Goal: Information Seeking & Learning: Compare options

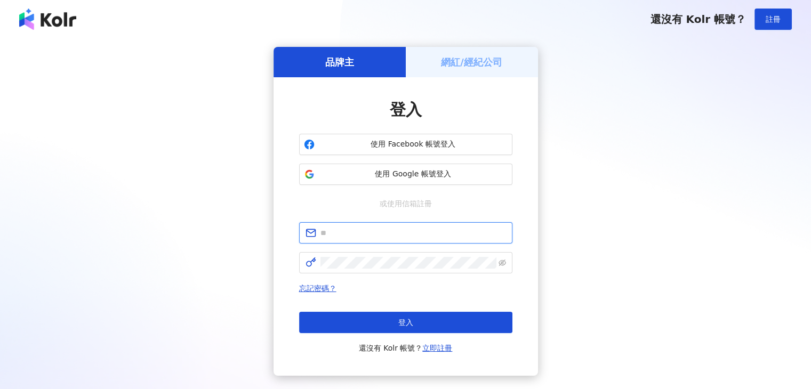
click at [367, 232] on input "text" at bounding box center [414, 233] width 186 height 12
paste input "**********"
type input "**********"
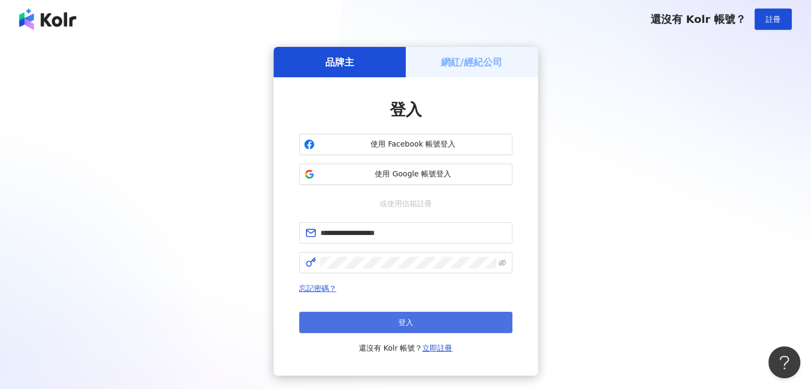
click at [429, 330] on button "登入" at bounding box center [405, 322] width 213 height 21
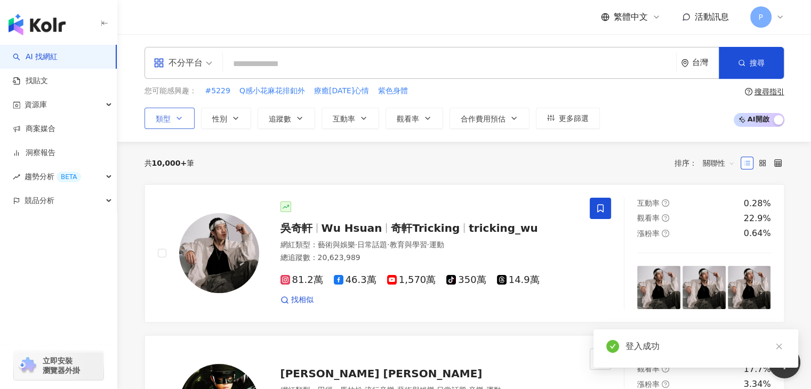
click at [173, 121] on button "類型" at bounding box center [170, 118] width 50 height 21
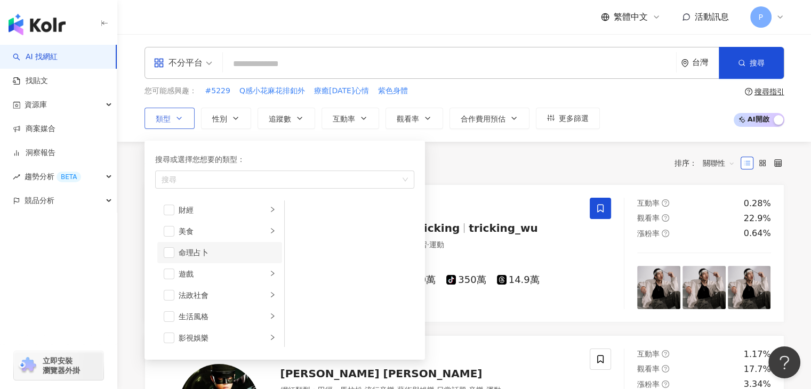
scroll to position [107, 0]
click at [269, 258] on icon "right" at bounding box center [272, 255] width 6 height 6
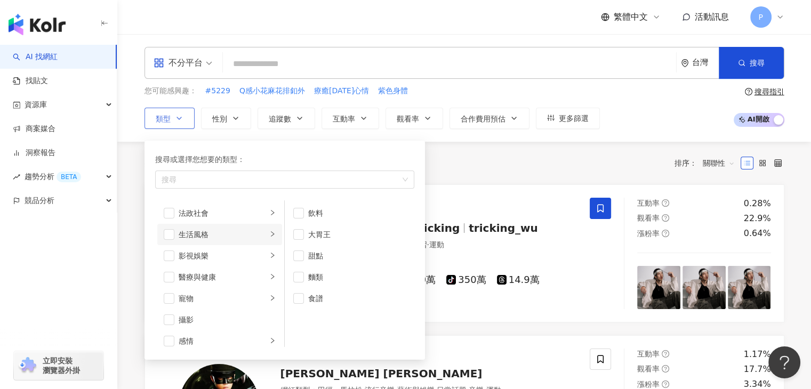
click at [269, 238] on div "button" at bounding box center [272, 234] width 6 height 10
click at [269, 212] on icon "right" at bounding box center [272, 213] width 6 height 6
click at [269, 274] on icon "right" at bounding box center [272, 277] width 6 height 6
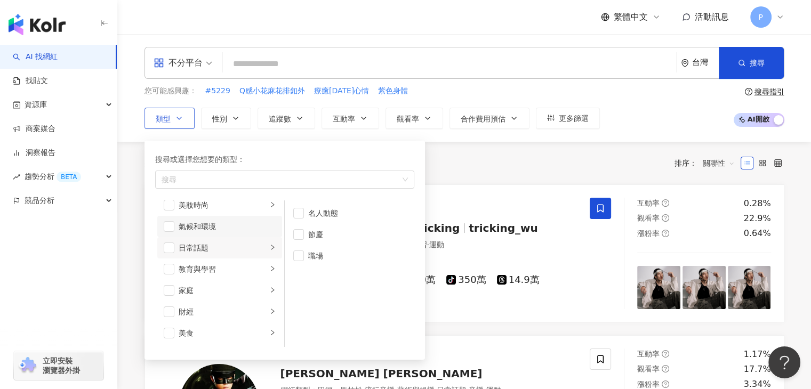
scroll to position [53, 0]
click at [269, 243] on icon "right" at bounding box center [272, 245] width 6 height 6
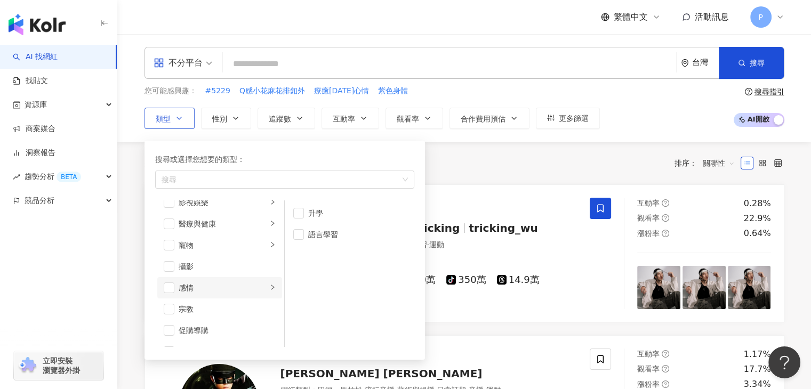
click at [269, 292] on div "button" at bounding box center [272, 288] width 6 height 10
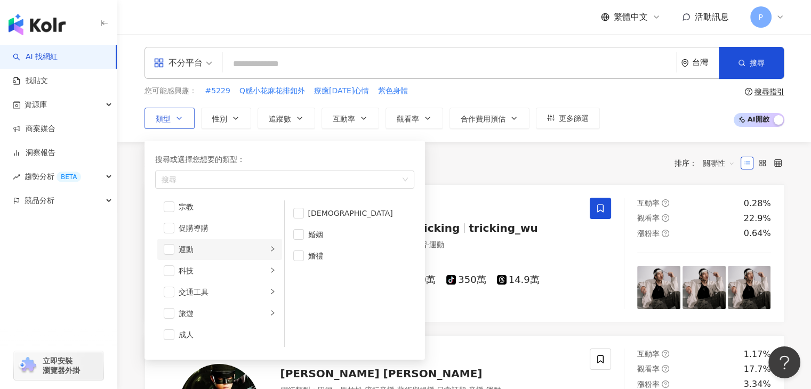
click at [269, 249] on icon "right" at bounding box center [272, 249] width 6 height 6
click at [269, 272] on icon "right" at bounding box center [272, 270] width 6 height 6
click at [269, 290] on icon "right" at bounding box center [272, 292] width 6 height 6
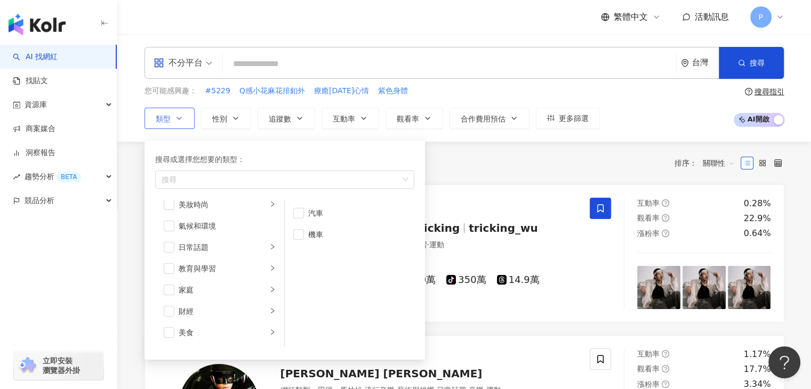
scroll to position [53, 0]
click at [269, 266] on icon "right" at bounding box center [272, 266] width 6 height 6
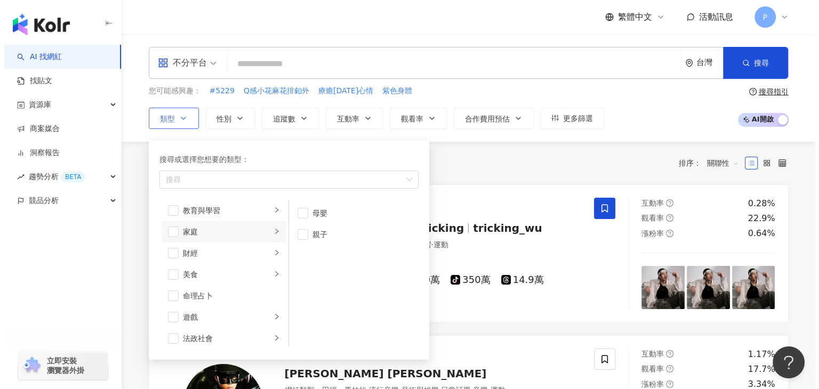
scroll to position [107, 0]
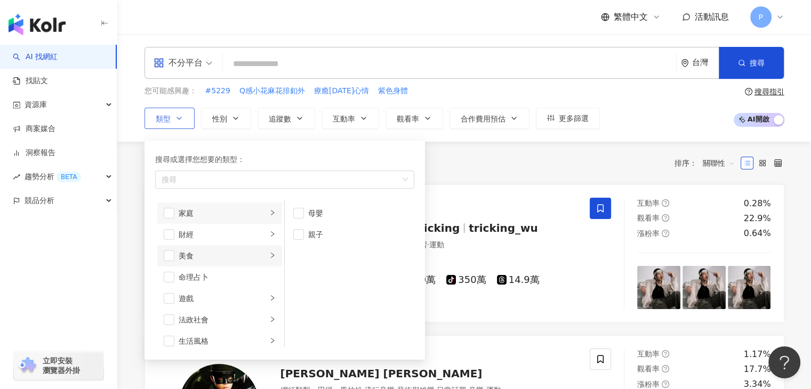
click at [269, 256] on li "美食" at bounding box center [219, 255] width 125 height 21
click at [292, 297] on li "食譜" at bounding box center [349, 298] width 125 height 21
click at [521, 151] on div "共 10,000+ 筆 排序： 關聯性" at bounding box center [465, 163] width 640 height 43
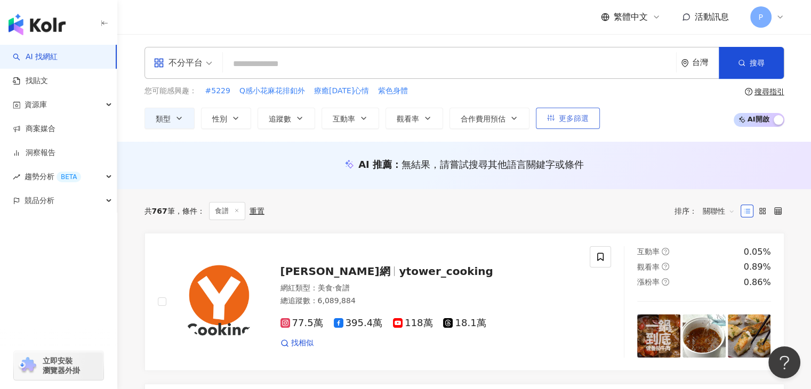
click at [565, 118] on span "更多篩選" at bounding box center [574, 118] width 30 height 9
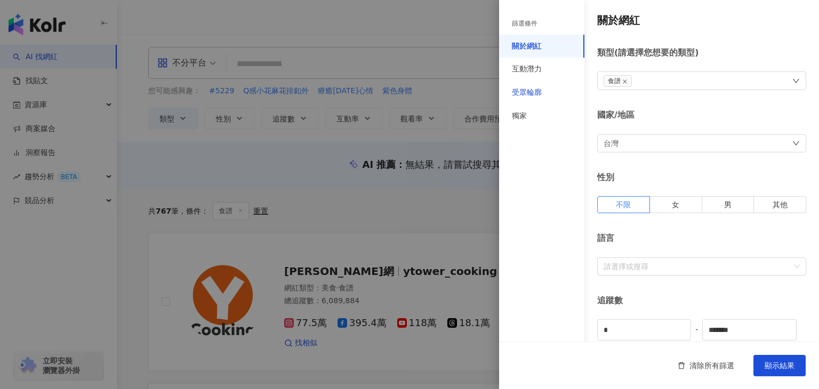
click at [541, 97] on div "受眾輪廓" at bounding box center [527, 92] width 30 height 11
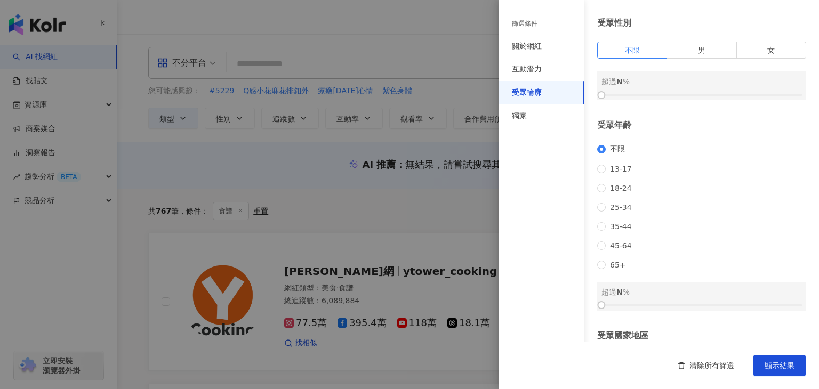
scroll to position [53, 0]
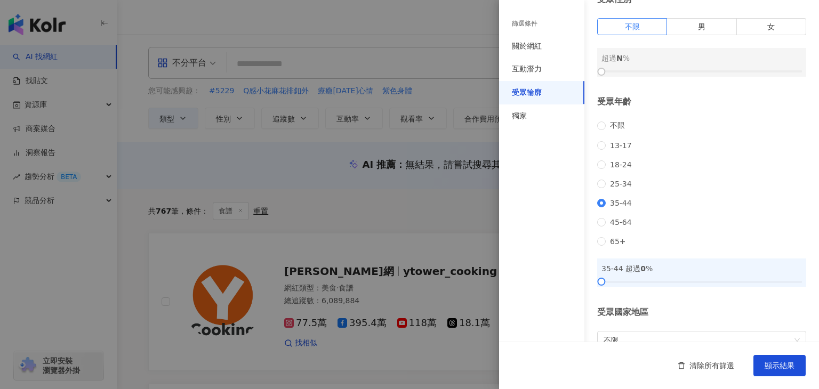
click at [610, 241] on div "不限 13-17 18-24 25-34 35-44 45-64 65+" at bounding box center [701, 183] width 209 height 125
click at [611, 227] on span "45-64" at bounding box center [621, 222] width 30 height 9
click at [612, 246] on span "65+" at bounding box center [618, 241] width 25 height 9
click at [615, 208] on span "35-44" at bounding box center [621, 203] width 30 height 9
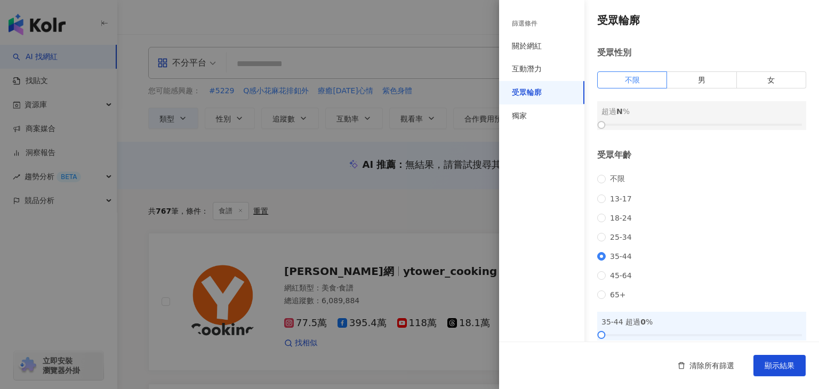
scroll to position [107, 0]
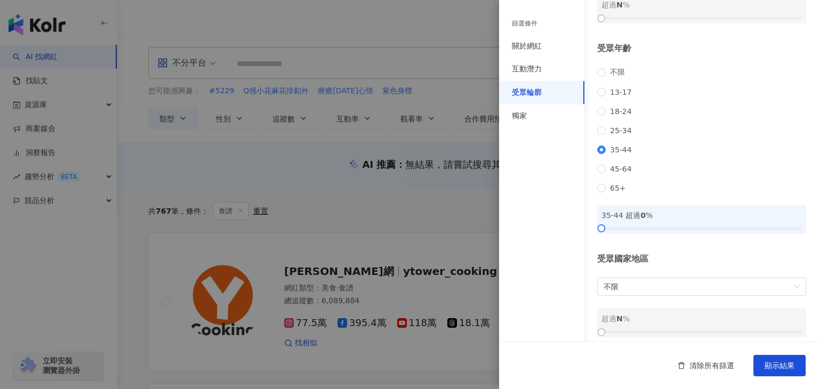
click at [620, 185] on div "不限 13-17 18-24 25-34 35-44 45-64 65+" at bounding box center [701, 130] width 209 height 125
click at [616, 173] on span "45-64" at bounding box center [621, 169] width 30 height 9
click at [609, 154] on span "35-44" at bounding box center [621, 150] width 30 height 9
click at [779, 369] on span "顯示結果" at bounding box center [780, 366] width 30 height 9
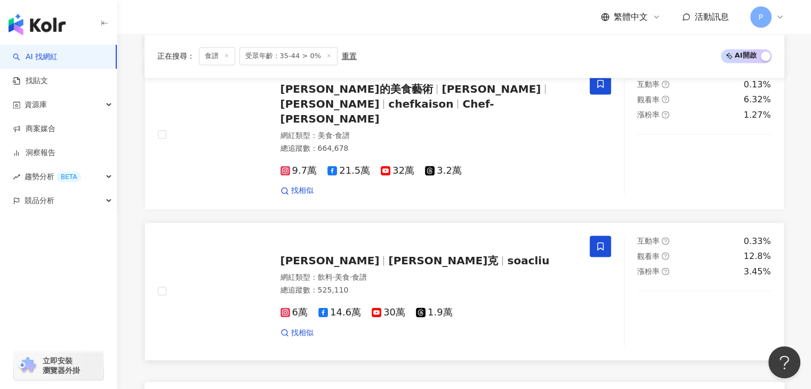
scroll to position [1867, 0]
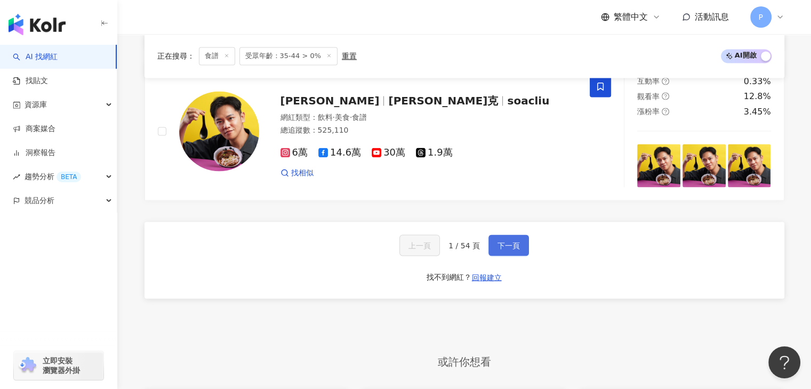
click at [500, 235] on button "下一頁" at bounding box center [509, 245] width 41 height 21
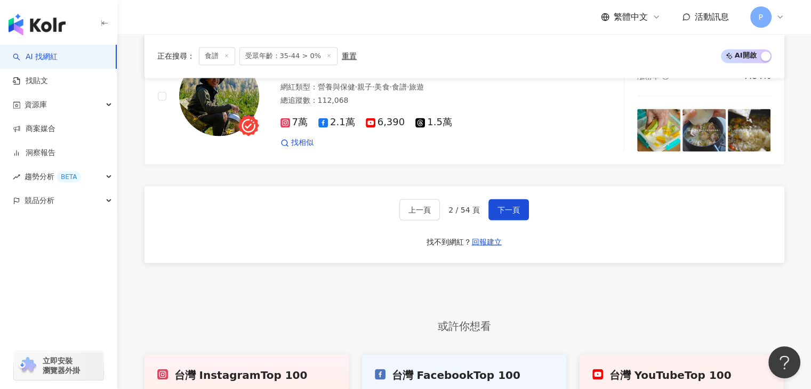
click at [296, 60] on span "受眾年齡：35-44 > 0%" at bounding box center [289, 56] width 99 height 18
click at [347, 53] on div "重置" at bounding box center [349, 56] width 15 height 9
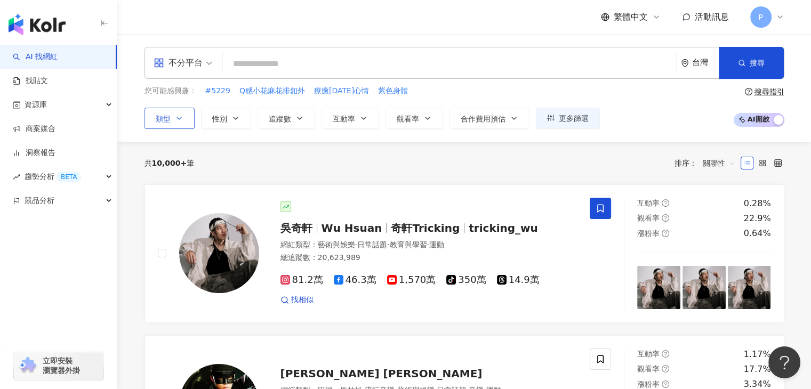
click at [175, 118] on icon "button" at bounding box center [179, 118] width 9 height 9
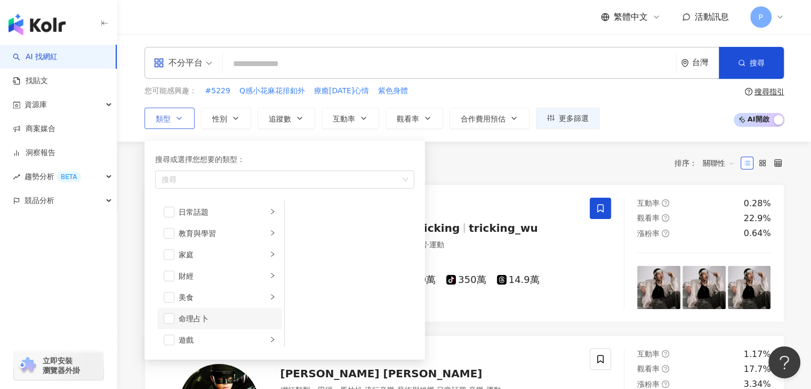
scroll to position [107, 0]
click at [269, 254] on icon "right" at bounding box center [272, 255] width 6 height 6
click at [312, 297] on div "食譜" at bounding box center [357, 299] width 98 height 12
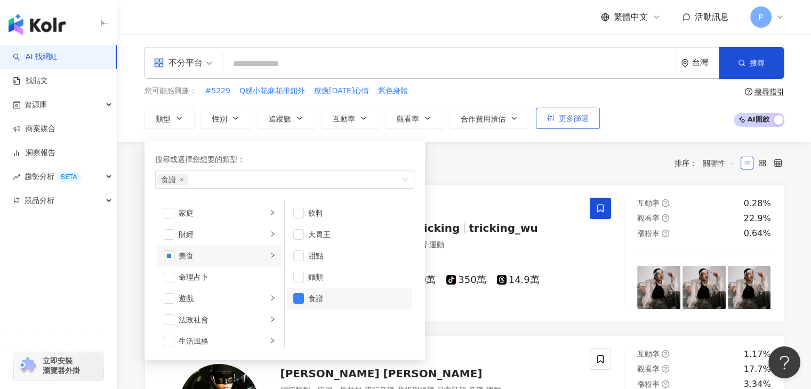
click at [570, 122] on span "更多篩選" at bounding box center [574, 118] width 30 height 9
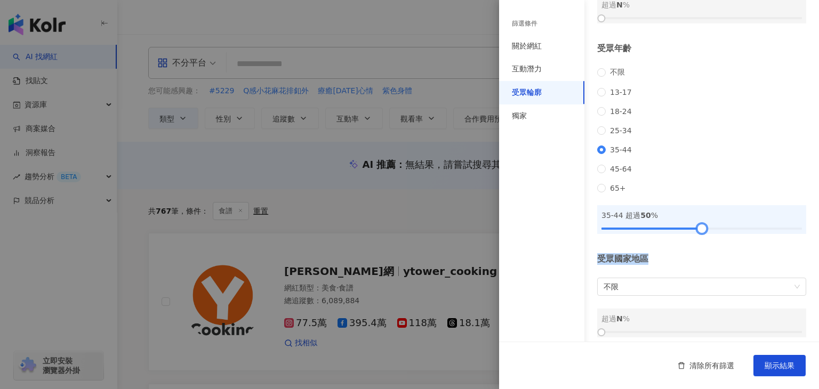
drag, startPoint x: 606, startPoint y: 237, endPoint x: 703, endPoint y: 250, distance: 97.9
click at [703, 250] on div "受眾輪廓 受眾性別 不限 男 女 超過 N % 受眾年齡 不限 13-17 18-24 25-34 35-44 45-64 65+ 35-44 超過 50 %…" at bounding box center [659, 121] width 320 height 457
click at [783, 370] on span "顯示結果" at bounding box center [780, 366] width 30 height 9
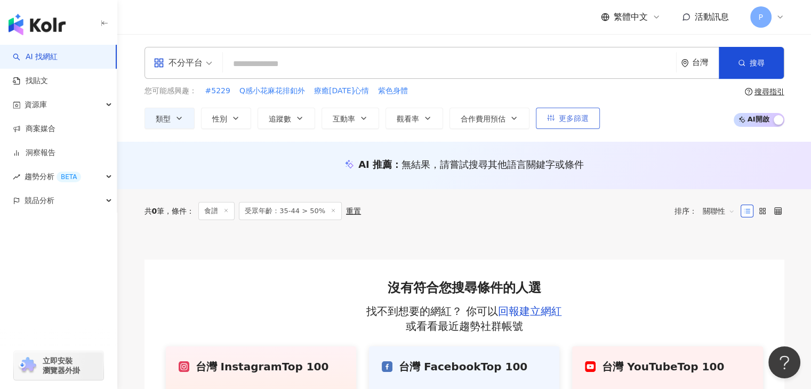
click at [575, 117] on span "更多篩選" at bounding box center [574, 118] width 30 height 9
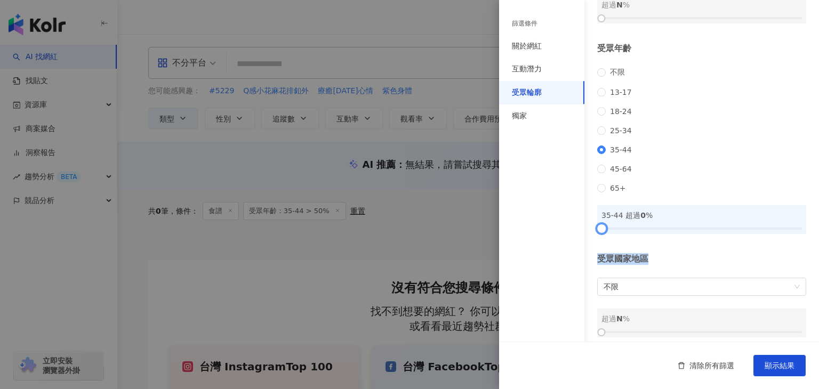
click at [599, 232] on div at bounding box center [602, 229] width 6 height 6
click at [790, 362] on span "顯示結果" at bounding box center [780, 366] width 30 height 9
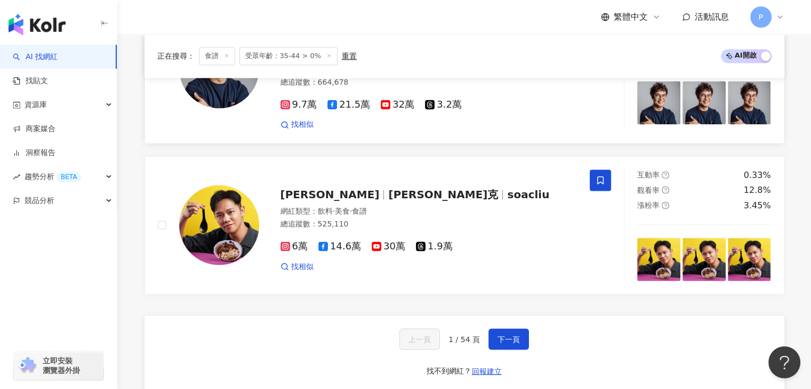
scroll to position [1920, 0]
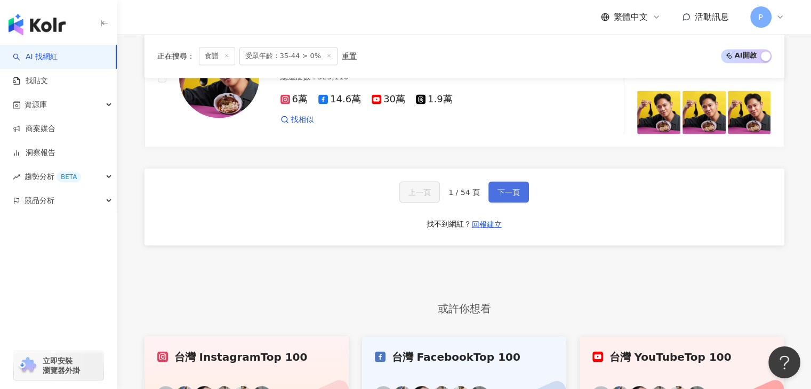
click at [504, 188] on span "下一頁" at bounding box center [509, 192] width 22 height 9
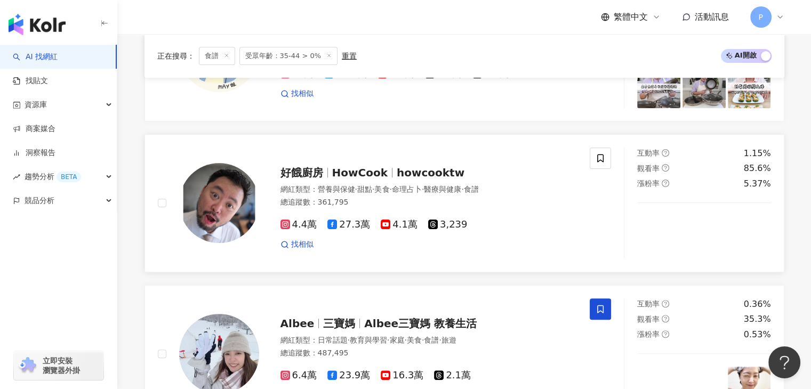
scroll to position [160, 0]
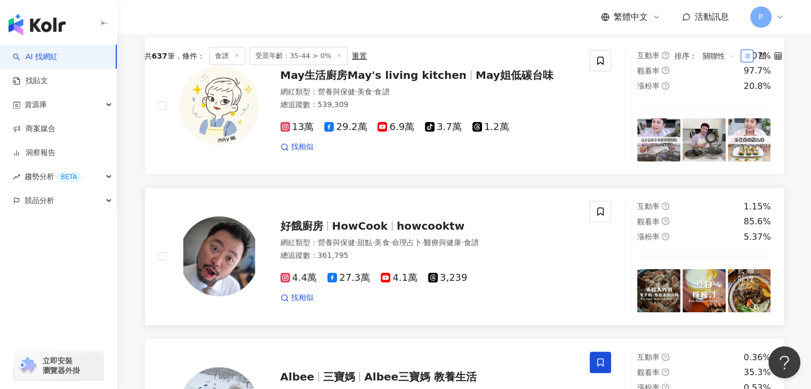
scroll to position [320, 0]
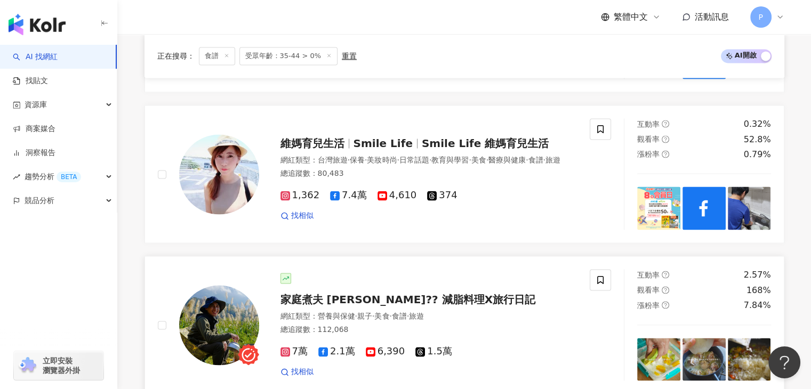
scroll to position [1707, 0]
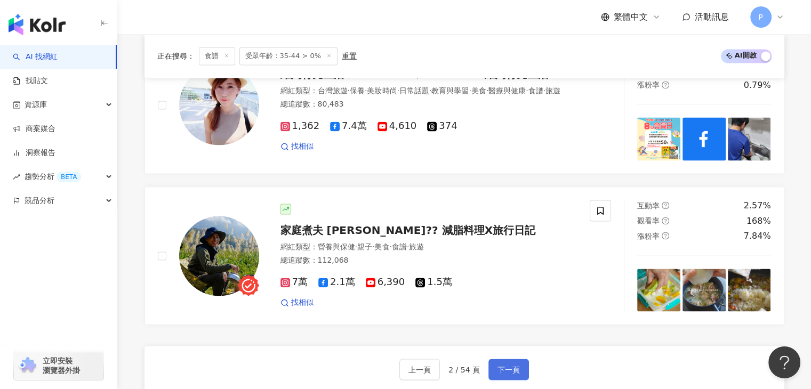
click at [505, 365] on span "下一頁" at bounding box center [509, 369] width 22 height 9
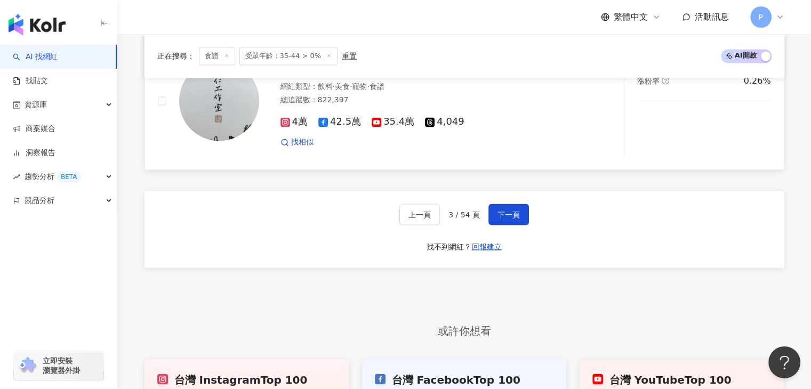
scroll to position [1920, 0]
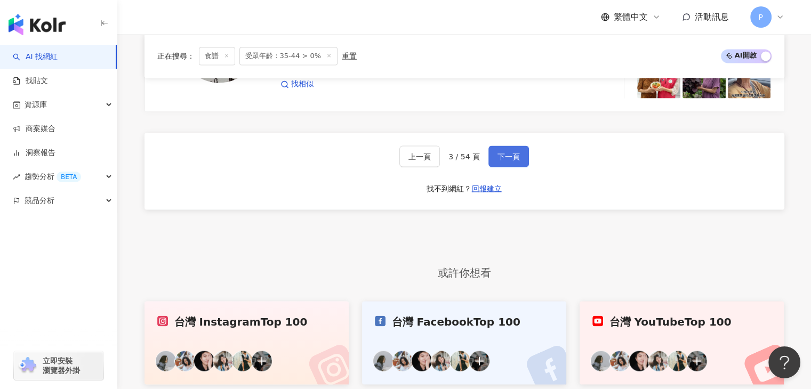
click at [500, 152] on span "下一頁" at bounding box center [509, 156] width 22 height 9
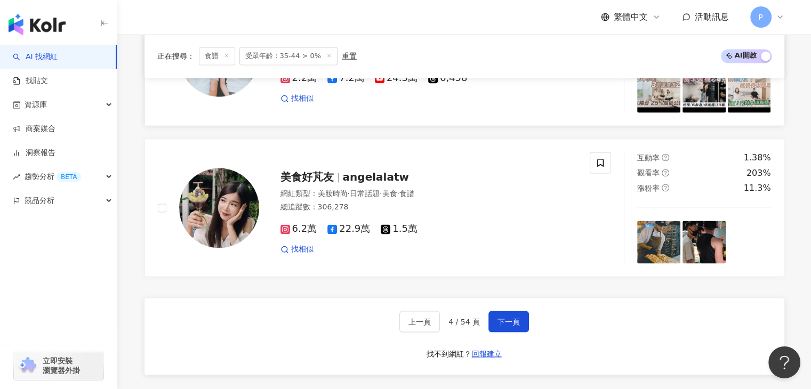
scroll to position [1867, 0]
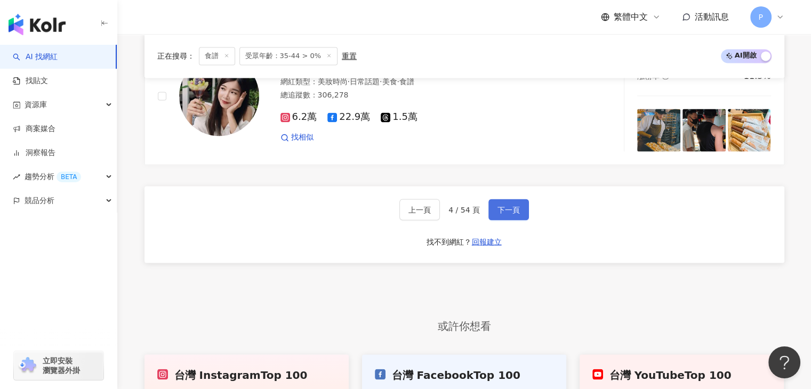
click at [516, 211] on button "下一頁" at bounding box center [509, 209] width 41 height 21
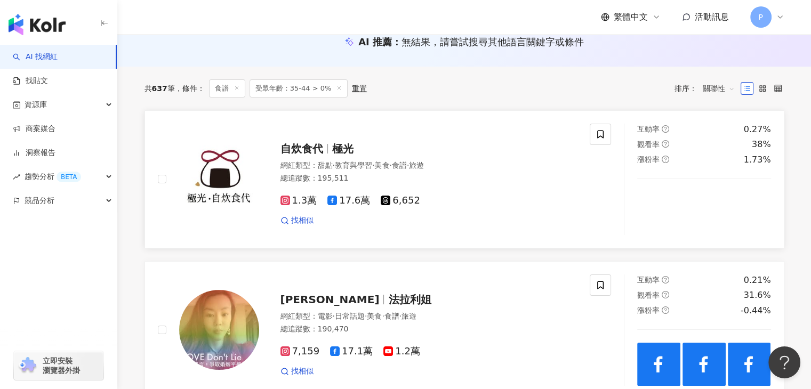
scroll to position [0, 0]
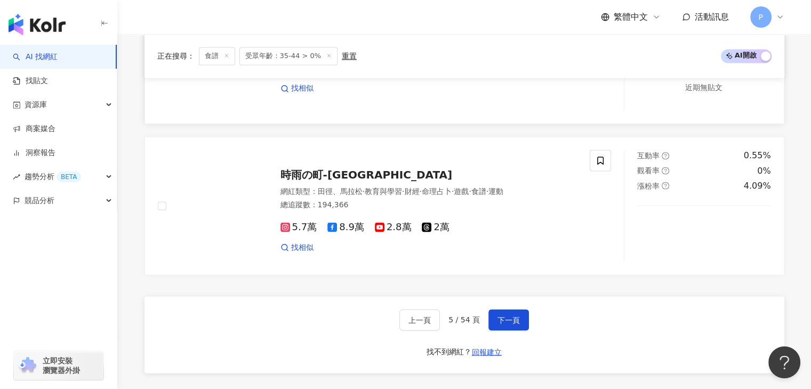
scroll to position [1814, 0]
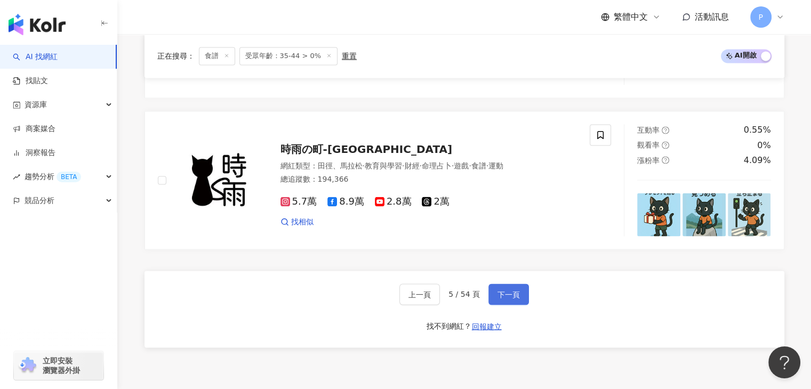
click at [513, 290] on span "下一頁" at bounding box center [509, 294] width 22 height 9
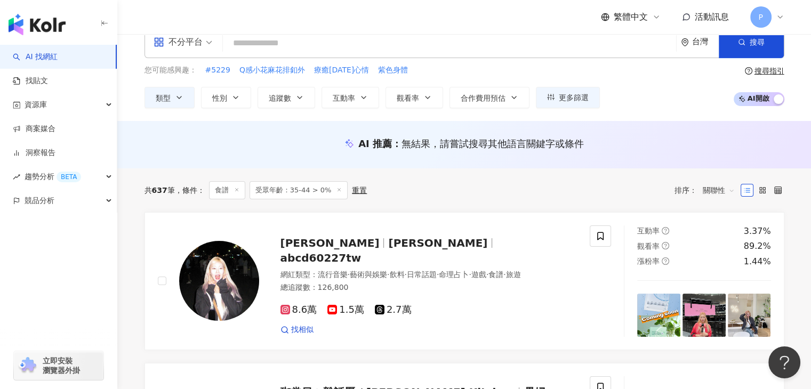
scroll to position [0, 0]
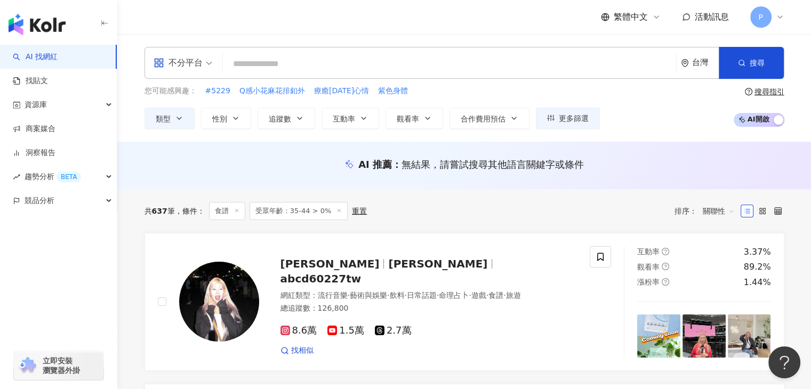
click at [309, 58] on input "search" at bounding box center [449, 64] width 445 height 20
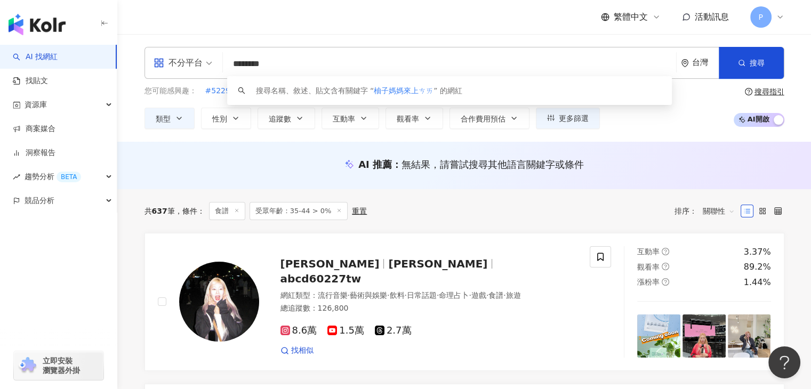
type input "*******"
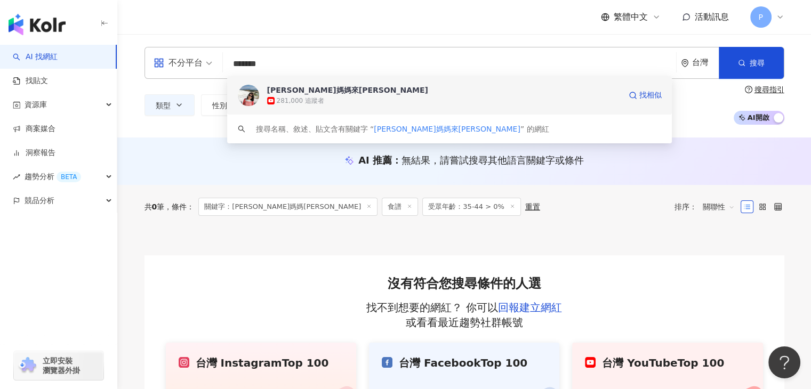
click at [348, 97] on div "281,000 追蹤者" at bounding box center [444, 100] width 354 height 11
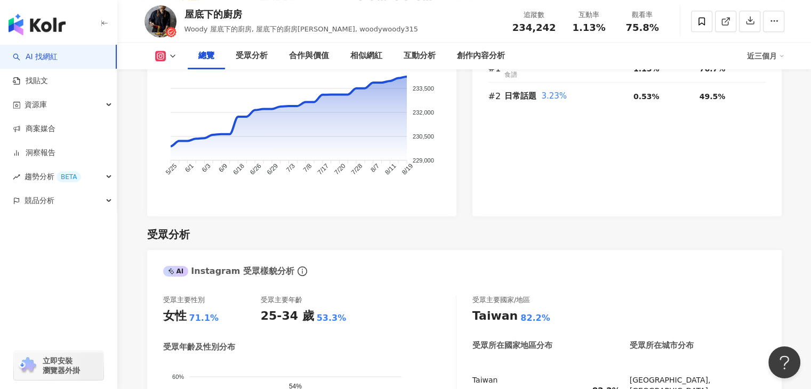
scroll to position [800, 0]
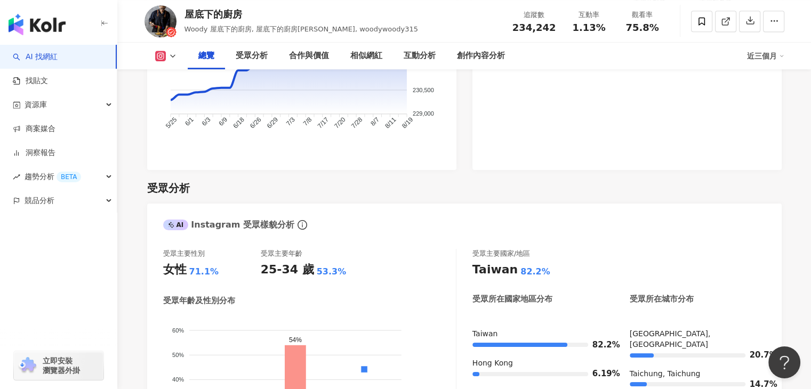
drag, startPoint x: 802, startPoint y: 296, endPoint x: 769, endPoint y: 294, distance: 33.1
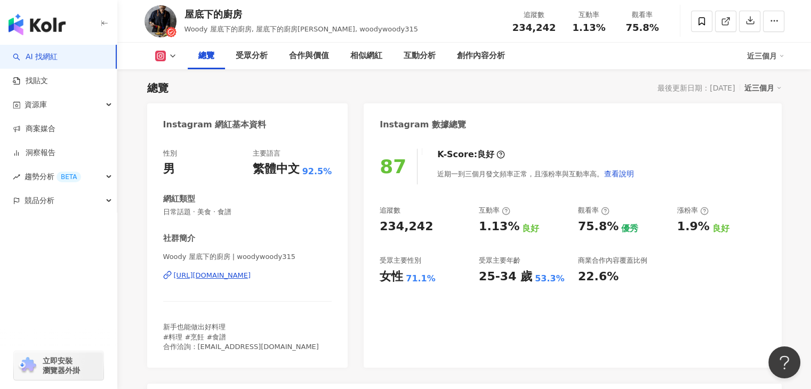
scroll to position [0, 0]
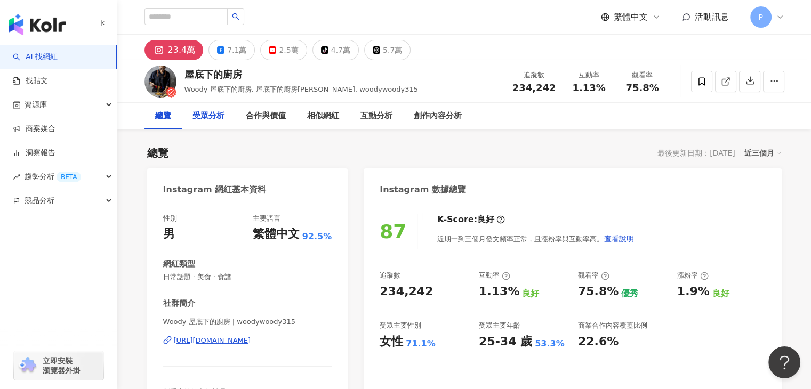
click at [203, 118] on div "受眾分析" at bounding box center [209, 116] width 32 height 13
click at [196, 8] on input "search" at bounding box center [186, 16] width 83 height 17
type input "***"
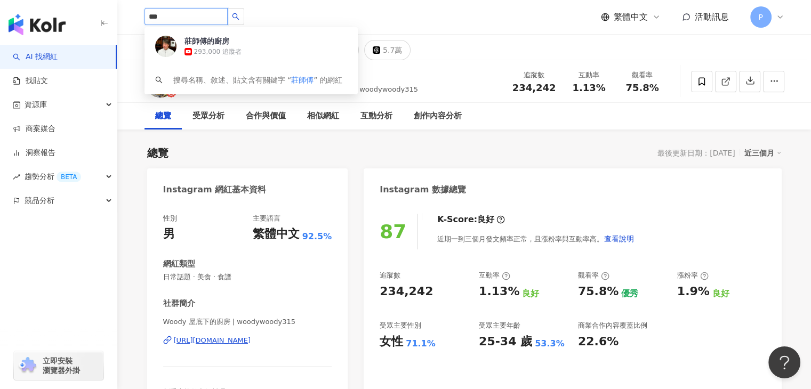
click at [249, 41] on span "莊師傅的廚房" at bounding box center [219, 41] width 69 height 11
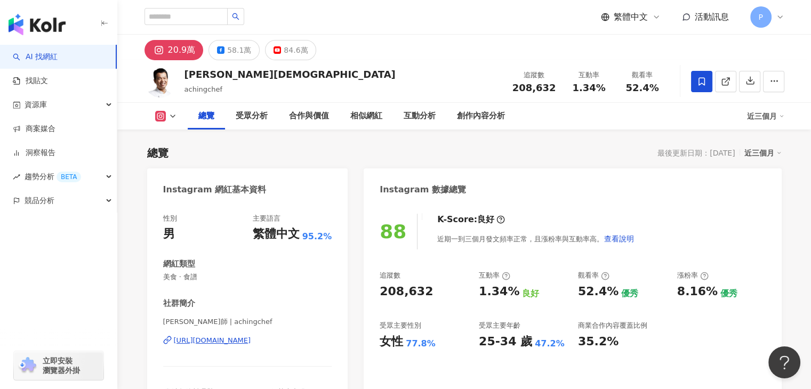
scroll to position [267, 0]
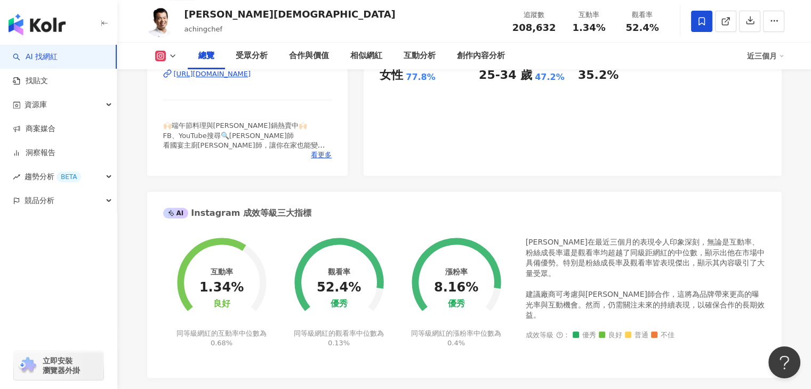
drag, startPoint x: 800, startPoint y: 221, endPoint x: 754, endPoint y: 217, distance: 46.1
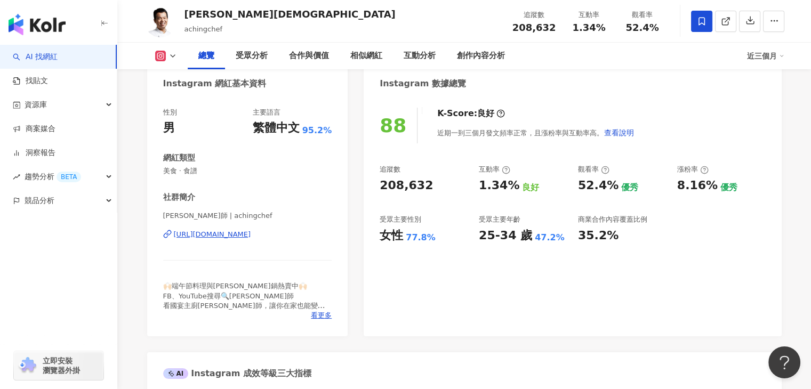
scroll to position [107, 0]
click at [260, 59] on div "受眾分析" at bounding box center [252, 56] width 32 height 13
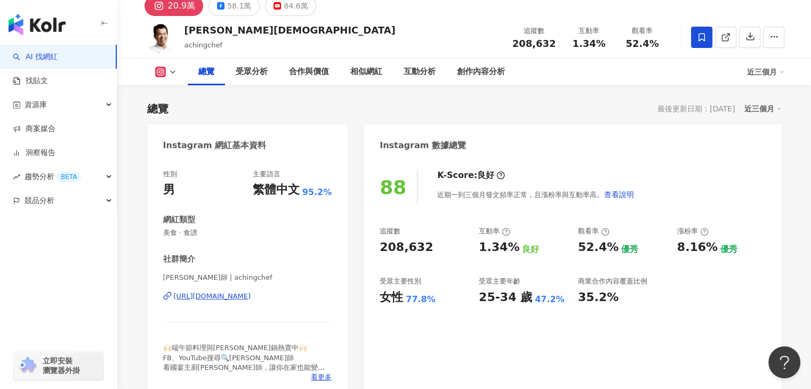
scroll to position [107, 0]
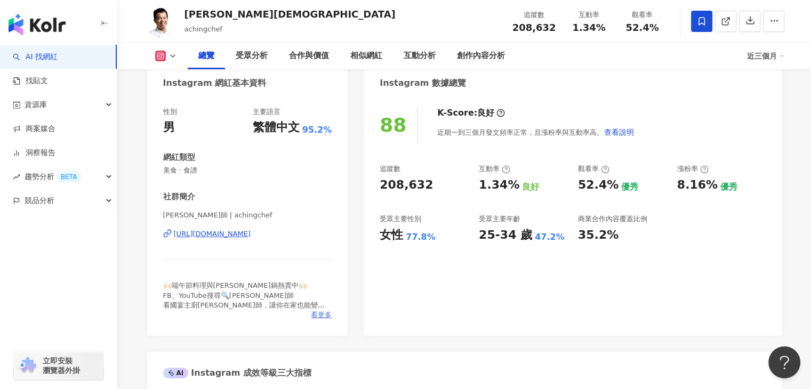
click at [317, 315] on span "看更多" at bounding box center [321, 315] width 21 height 10
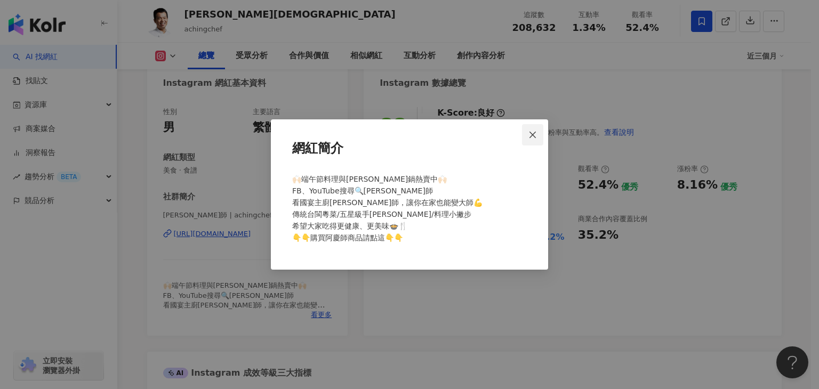
click at [536, 132] on icon "close" at bounding box center [533, 134] width 6 height 6
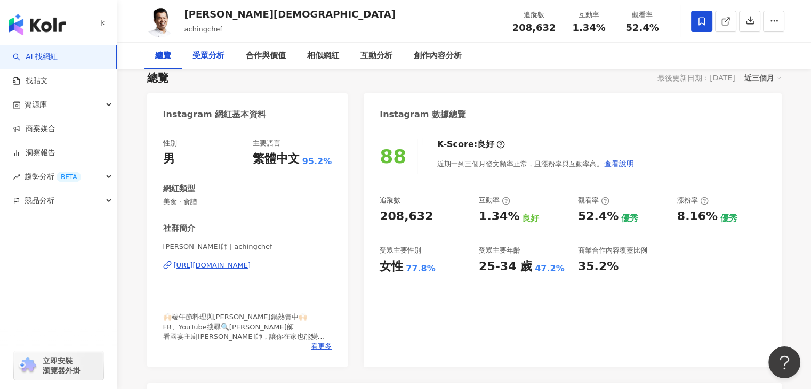
scroll to position [0, 0]
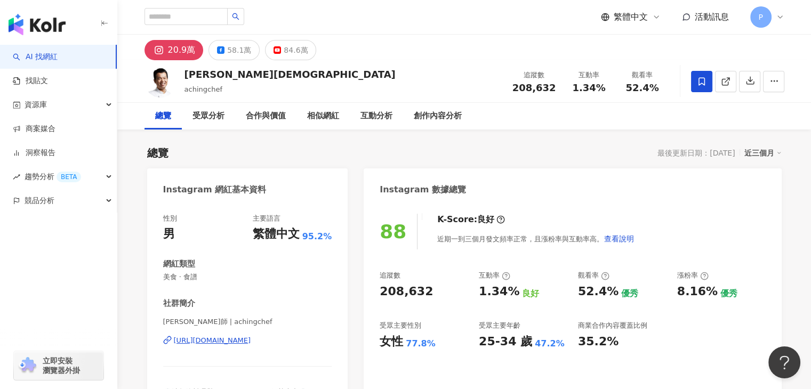
click at [172, 121] on div "總覽" at bounding box center [163, 116] width 37 height 27
click at [328, 110] on div "相似網紅" at bounding box center [323, 116] width 32 height 13
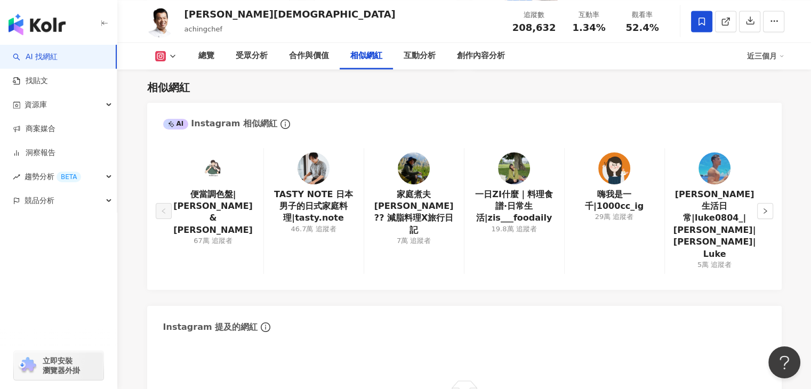
click at [802, 208] on div "總覽 最後更新日期：2025/8/19 近三個月 Instagram 網紅基本資料 性別 男 主要語言 繁體中文 95.2% 網紅類型 美食 · 食譜 社群簡…" at bounding box center [464, 366] width 683 height 3968
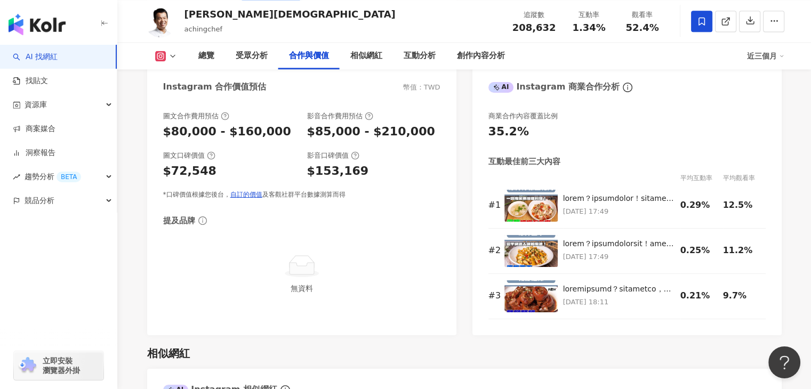
scroll to position [1427, 0]
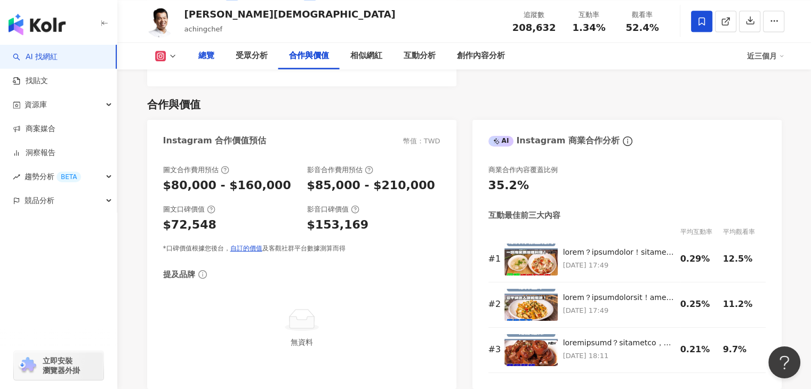
click at [203, 52] on div "總覽" at bounding box center [206, 56] width 16 height 13
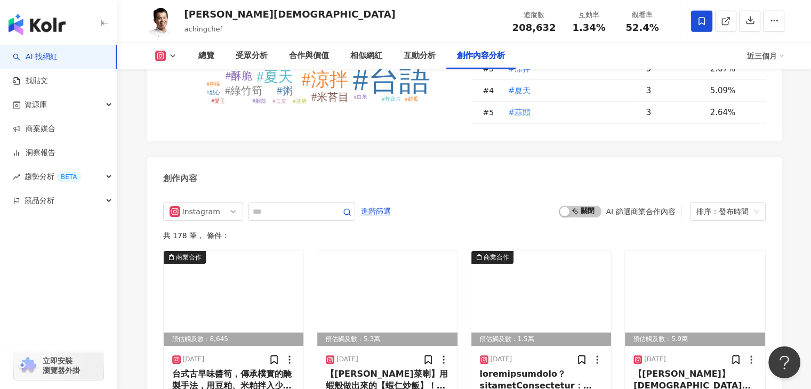
scroll to position [3160, 0]
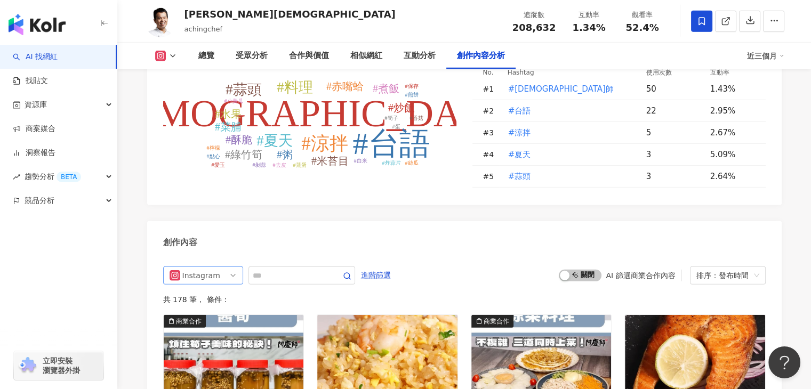
click at [219, 267] on span "Instagram" at bounding box center [203, 275] width 67 height 17
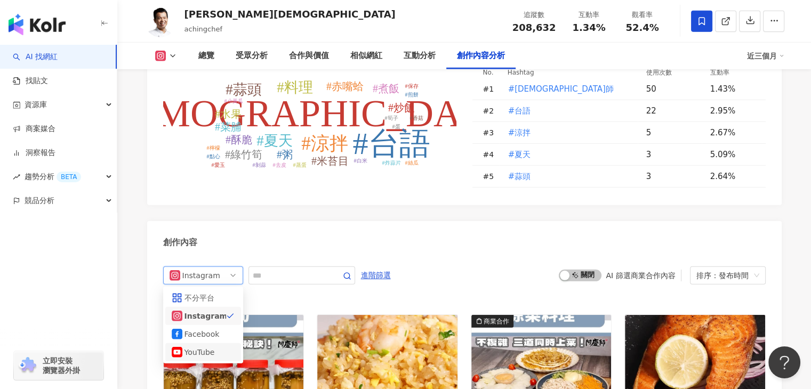
click at [203, 347] on div "YouTube" at bounding box center [202, 353] width 35 height 12
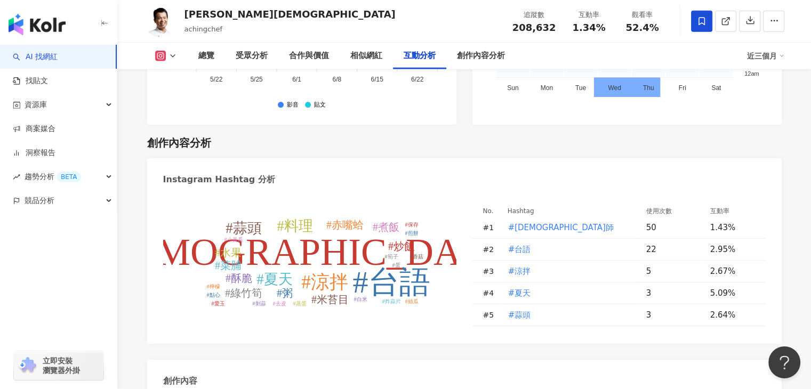
scroll to position [2857, 0]
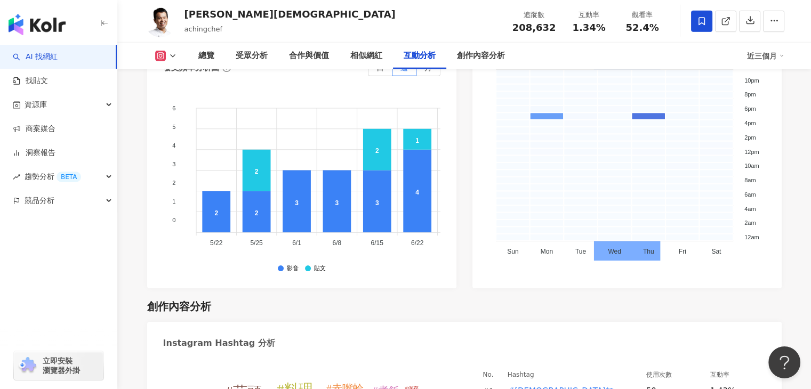
click at [169, 58] on icon at bounding box center [173, 56] width 9 height 9
click at [181, 120] on button "YouTube" at bounding box center [182, 124] width 64 height 15
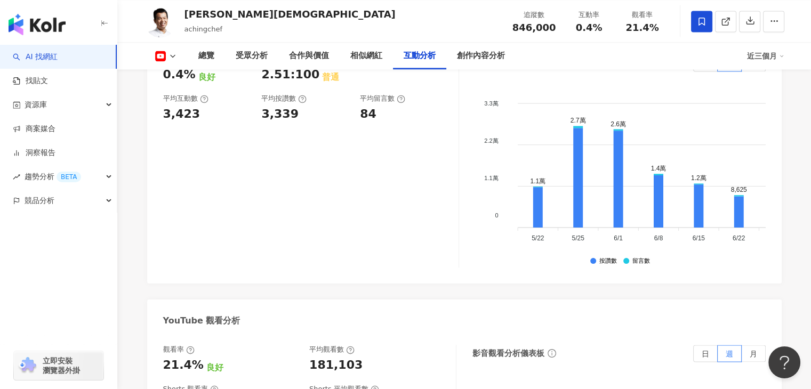
scroll to position [1346, 0]
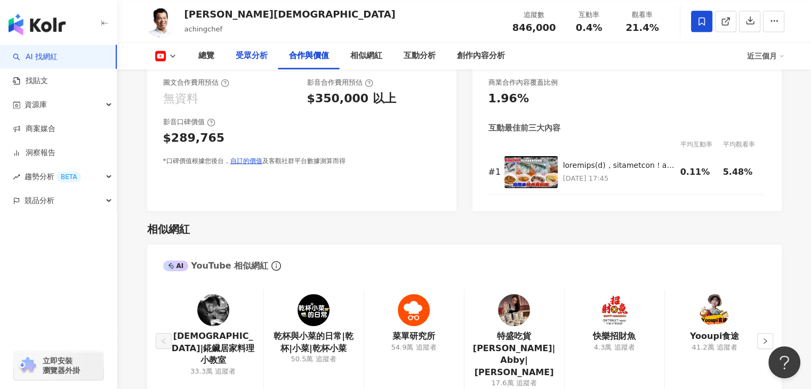
click at [247, 48] on div "受眾分析" at bounding box center [251, 56] width 53 height 27
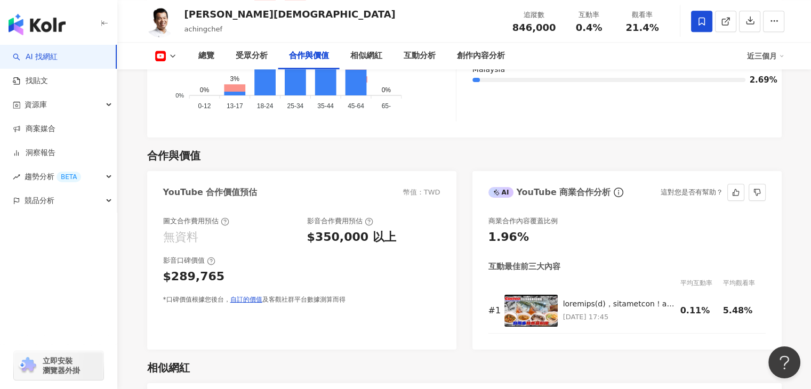
scroll to position [1248, 0]
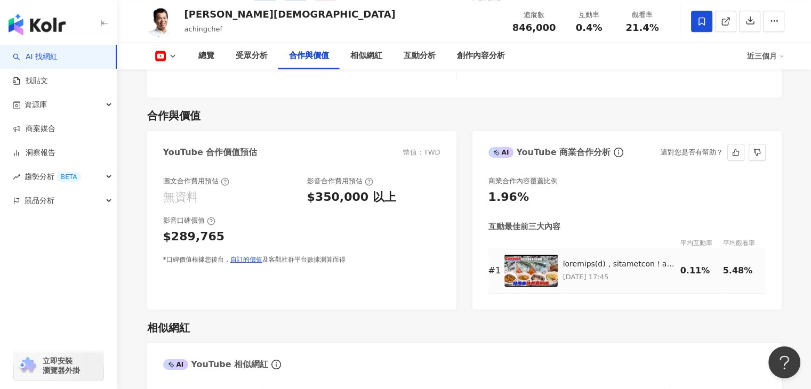
click at [531, 261] on img at bounding box center [531, 271] width 53 height 32
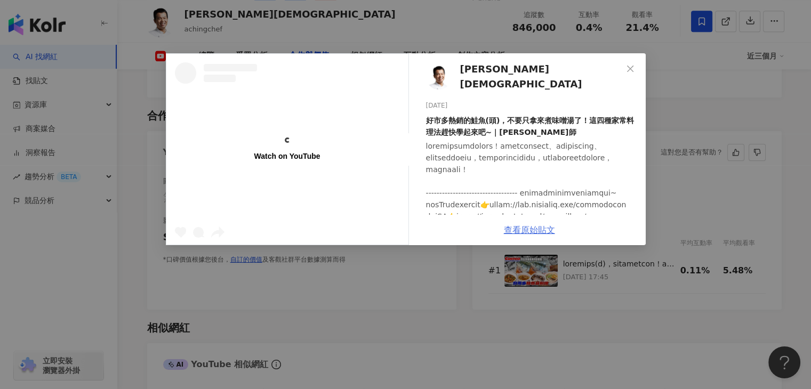
click at [527, 230] on link "查看原始貼文" at bounding box center [529, 230] width 51 height 10
click at [634, 68] on icon "close" at bounding box center [630, 69] width 9 height 9
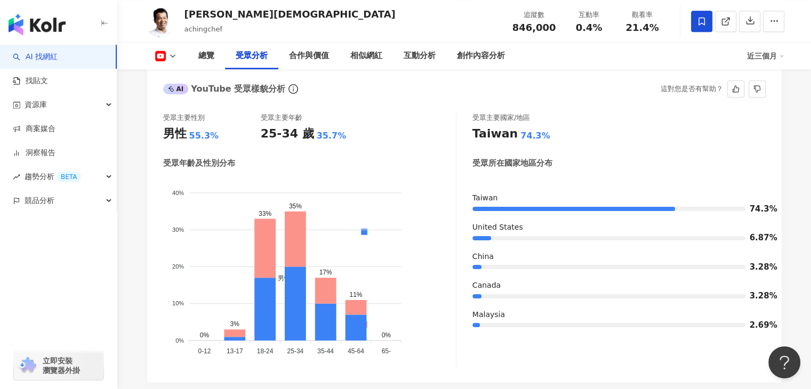
scroll to position [981, 0]
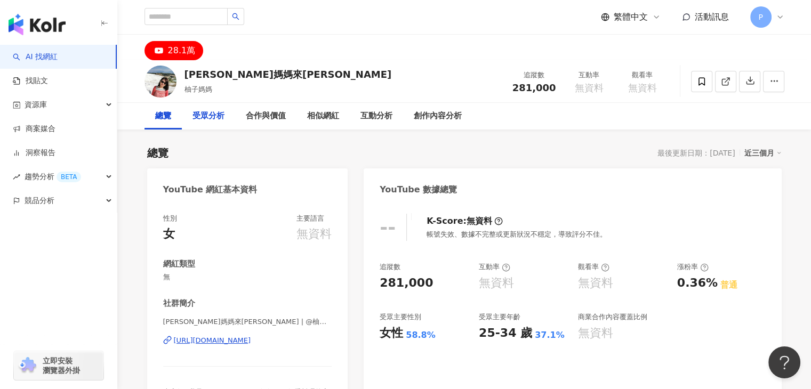
click at [219, 111] on div "受眾分析" at bounding box center [209, 116] width 32 height 13
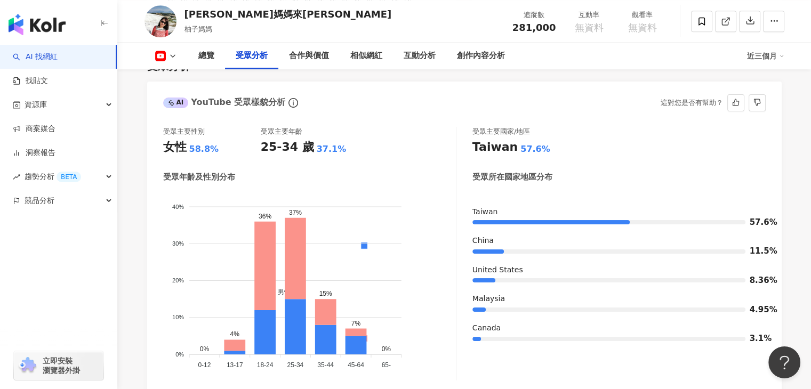
scroll to position [935, 0]
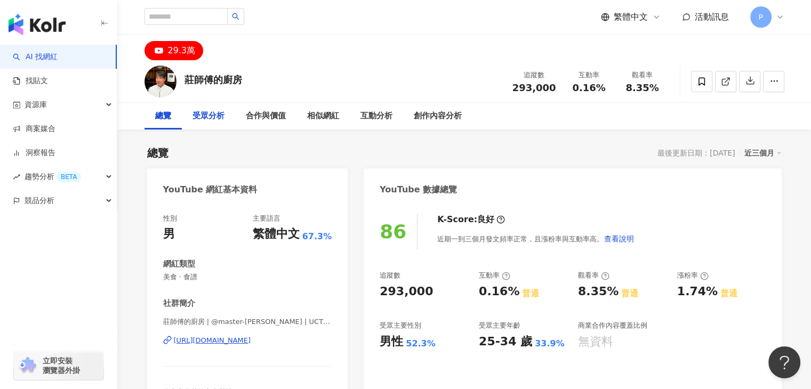
click at [204, 115] on div "受眾分析" at bounding box center [209, 116] width 32 height 13
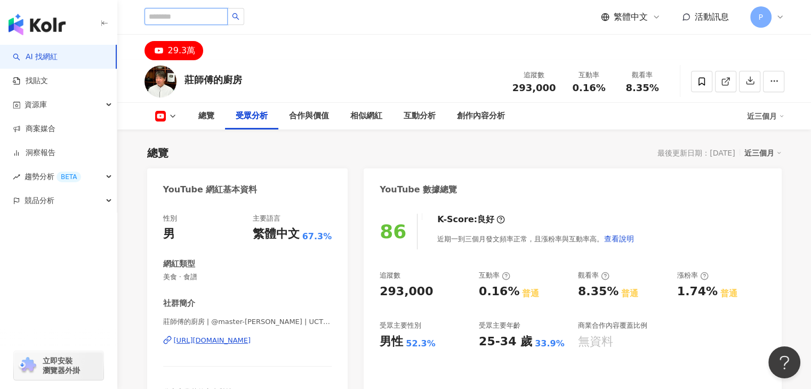
click at [217, 15] on input "search" at bounding box center [186, 16] width 83 height 17
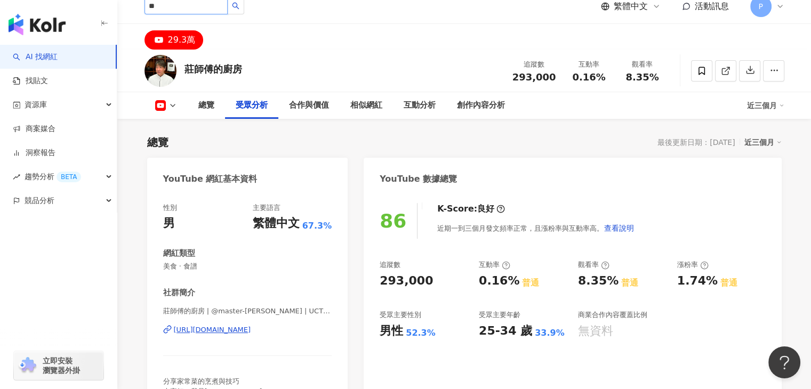
type input "*"
type input "**"
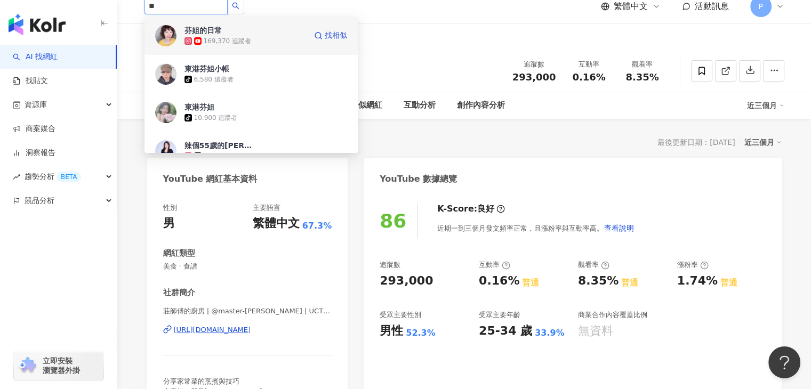
click at [223, 41] on div "169,370 追蹤者" at bounding box center [227, 41] width 47 height 9
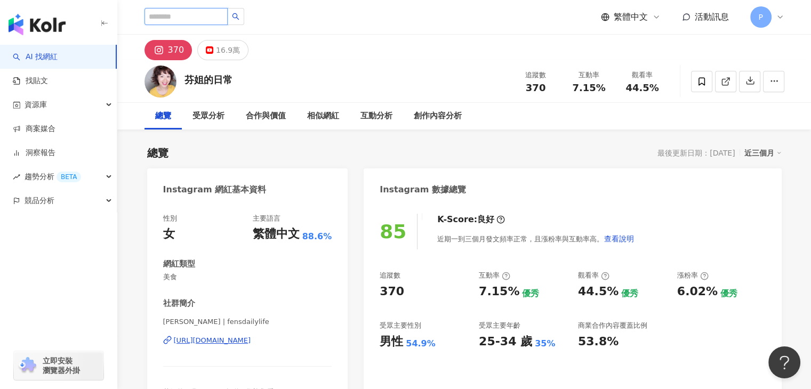
click at [206, 12] on input "search" at bounding box center [186, 16] width 83 height 17
paste input "*******"
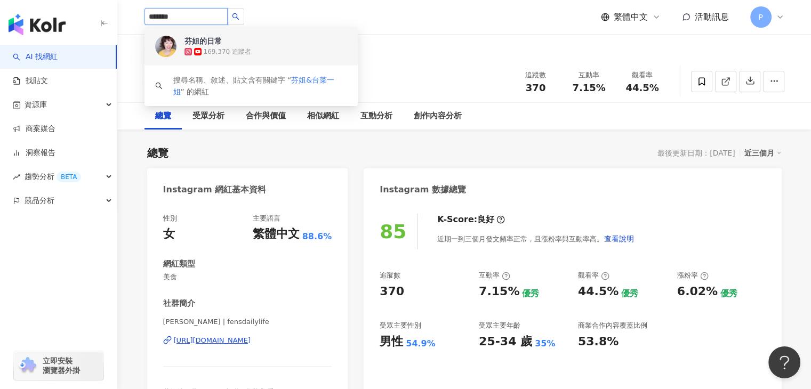
type input "*******"
click at [379, 55] on div "370 16.9萬" at bounding box center [464, 48] width 683 height 26
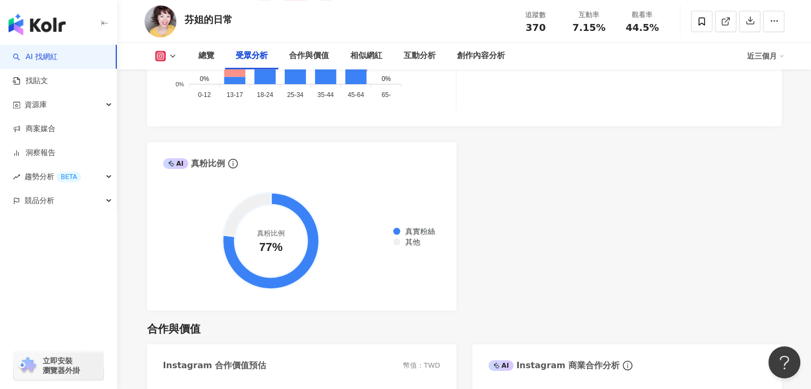
scroll to position [1494, 0]
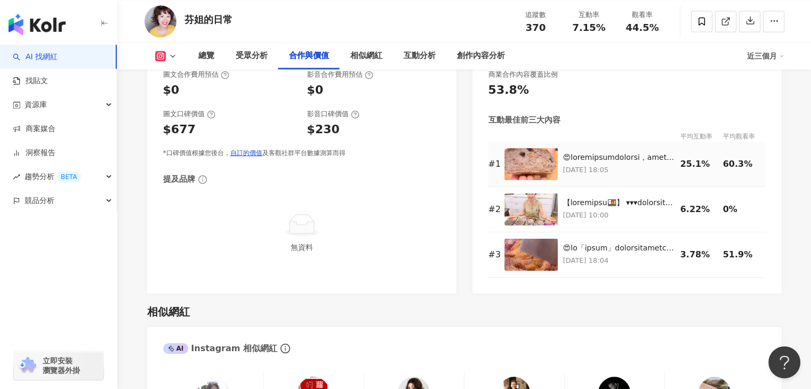
click at [529, 170] on img at bounding box center [531, 164] width 53 height 32
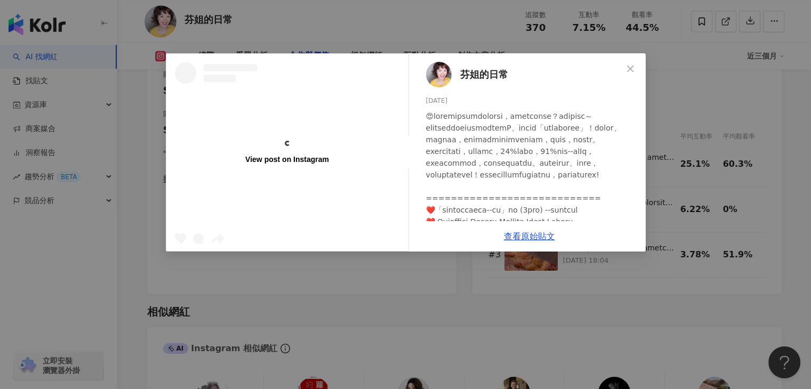
click at [531, 243] on div "查看原始貼文" at bounding box center [529, 236] width 233 height 30
click at [533, 237] on link "查看原始貼文" at bounding box center [529, 237] width 51 height 10
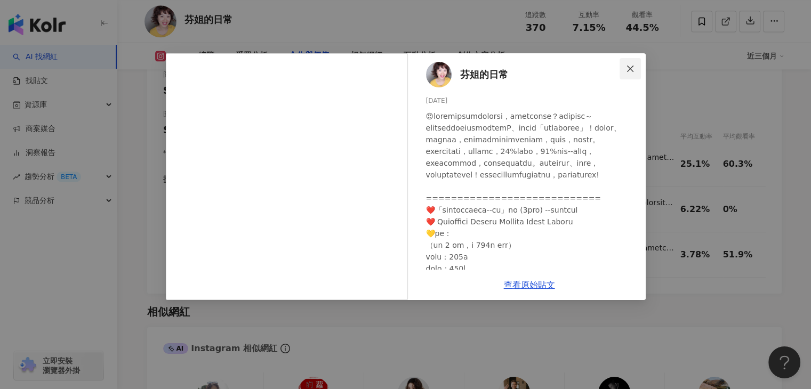
click at [634, 68] on icon "close" at bounding box center [630, 69] width 9 height 9
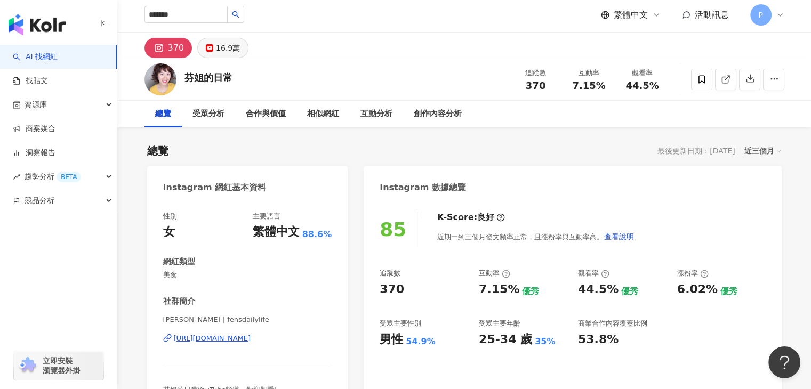
scroll to position [0, 0]
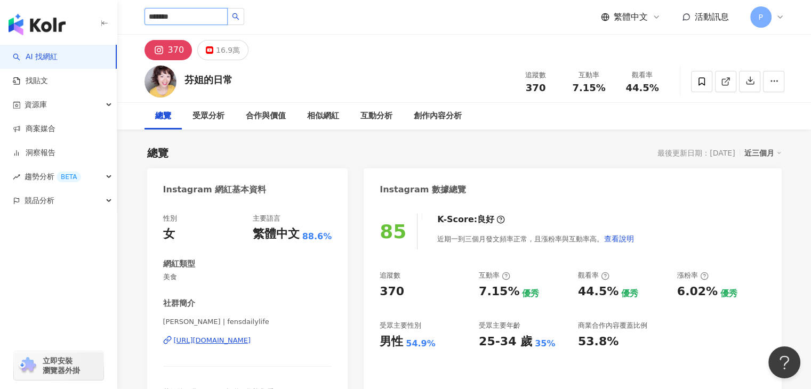
click at [217, 15] on input "*******" at bounding box center [186, 16] width 83 height 17
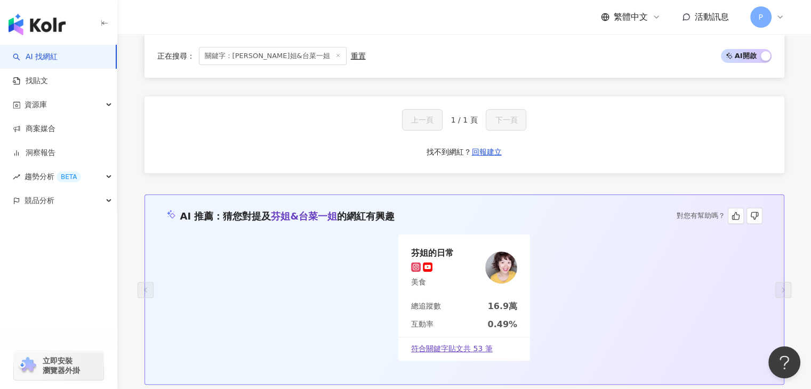
scroll to position [107, 0]
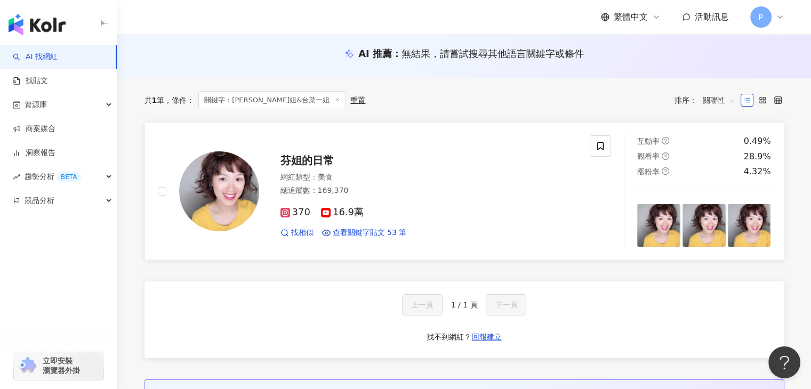
click at [332, 217] on span "16.9萬" at bounding box center [342, 212] width 43 height 11
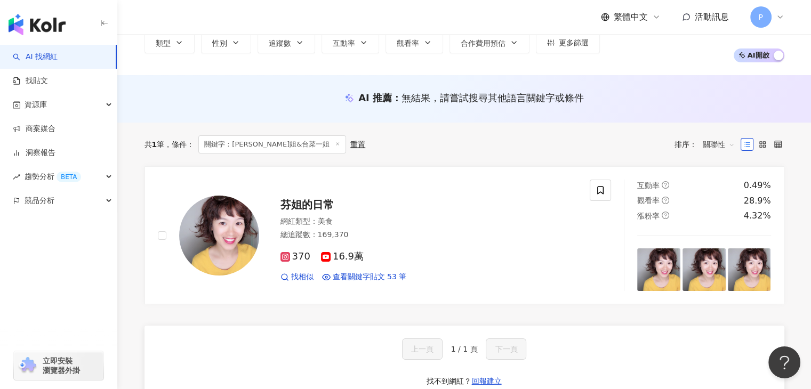
scroll to position [0, 0]
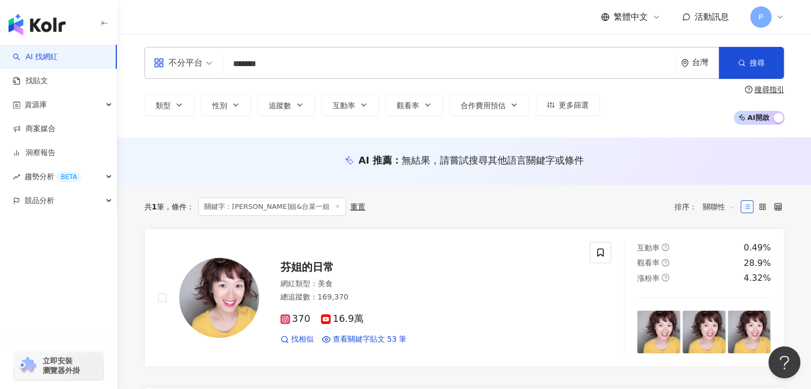
click at [482, 64] on input "*******" at bounding box center [449, 64] width 445 height 20
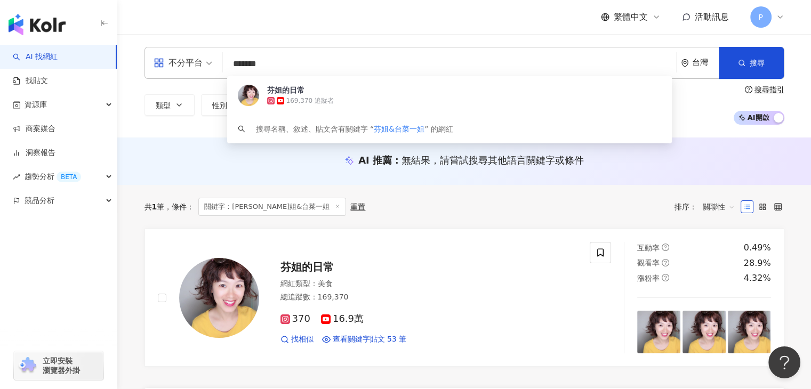
drag, startPoint x: 405, startPoint y: 64, endPoint x: 161, endPoint y: 63, distance: 244.8
click at [160, 58] on div "不分平台 ******* 台灣 搜尋 5de84791-3a6c-453f-8302-202aa6d70abb 芬姐的日常 169,370 追蹤者 搜尋名稱、…" at bounding box center [465, 63] width 640 height 32
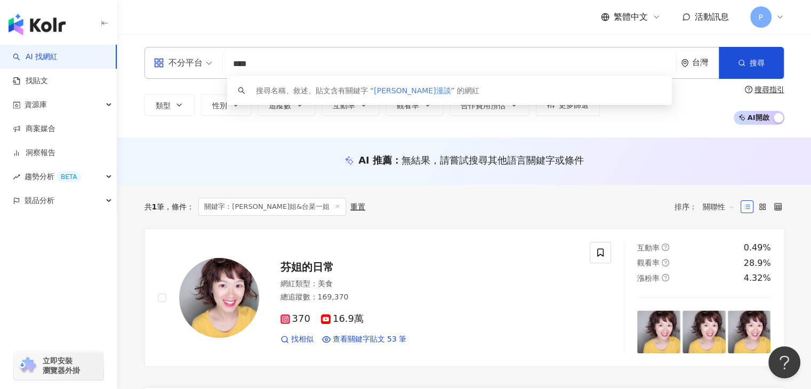
type input "****"
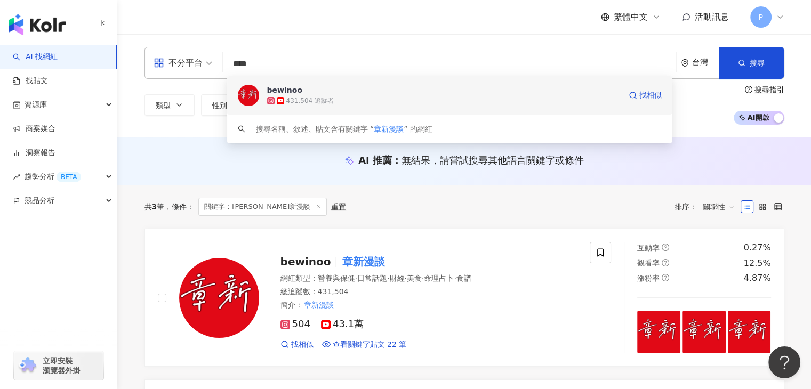
click at [325, 99] on div "431,504 追蹤者" at bounding box center [309, 101] width 47 height 9
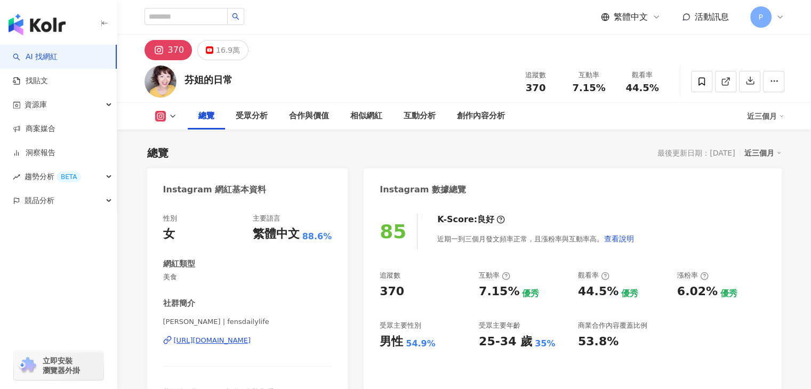
click at [166, 114] on button at bounding box center [166, 116] width 43 height 11
click at [171, 113] on icon at bounding box center [173, 116] width 9 height 9
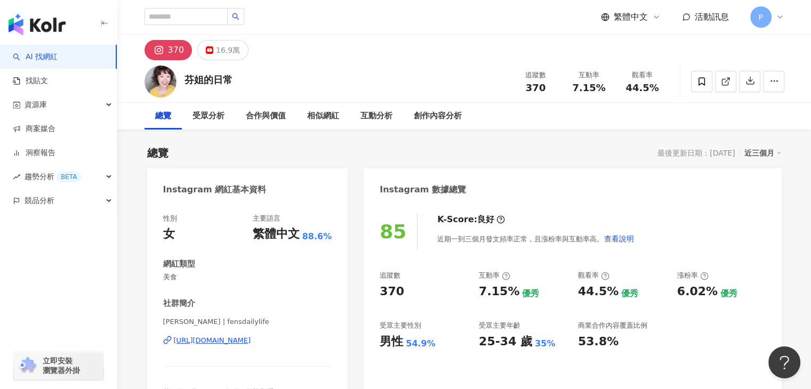
click at [173, 43] on div "370" at bounding box center [176, 50] width 17 height 15
click at [165, 49] on button "370" at bounding box center [169, 50] width 48 height 20
click at [226, 45] on div "16.9萬" at bounding box center [228, 50] width 24 height 15
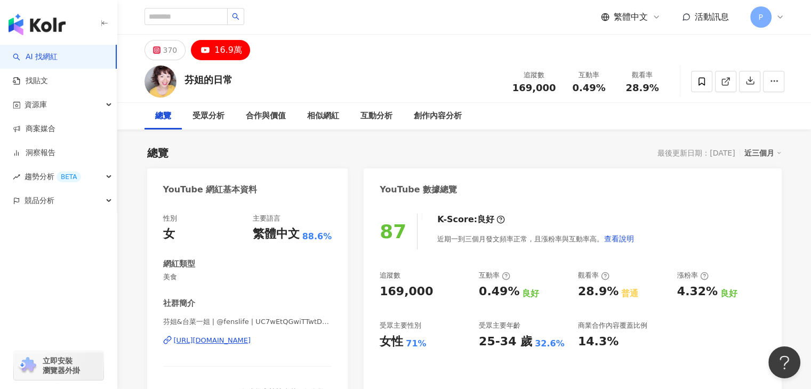
click at [251, 342] on div "[URL][DOMAIN_NAME]" at bounding box center [212, 341] width 77 height 10
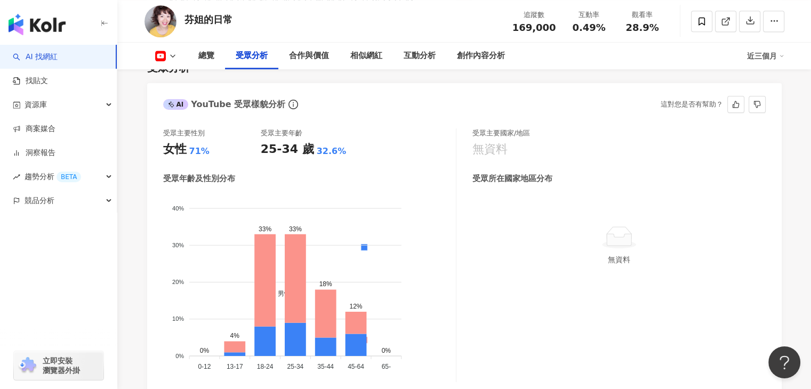
scroll to position [960, 0]
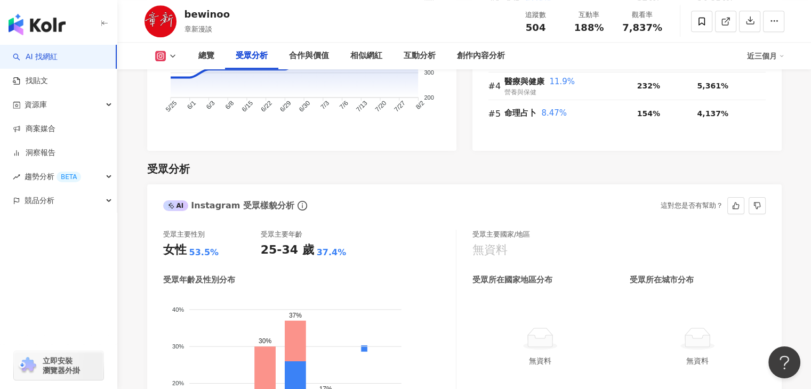
scroll to position [1067, 0]
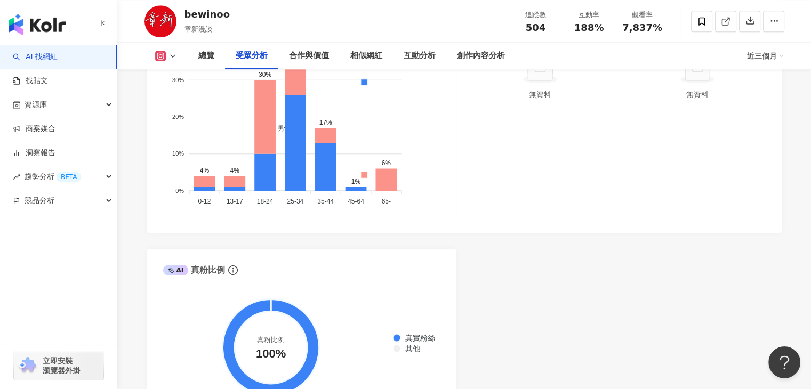
click at [580, 368] on div "AI Instagram 受眾樣貌分析 受眾主要性別 女性 53.5% 受眾主要年齡 25-34 歲 37.4% 受眾年齡及性別分布 男性 女性 40% 40…" at bounding box center [464, 168] width 635 height 500
